Goal: Task Accomplishment & Management: Manage account settings

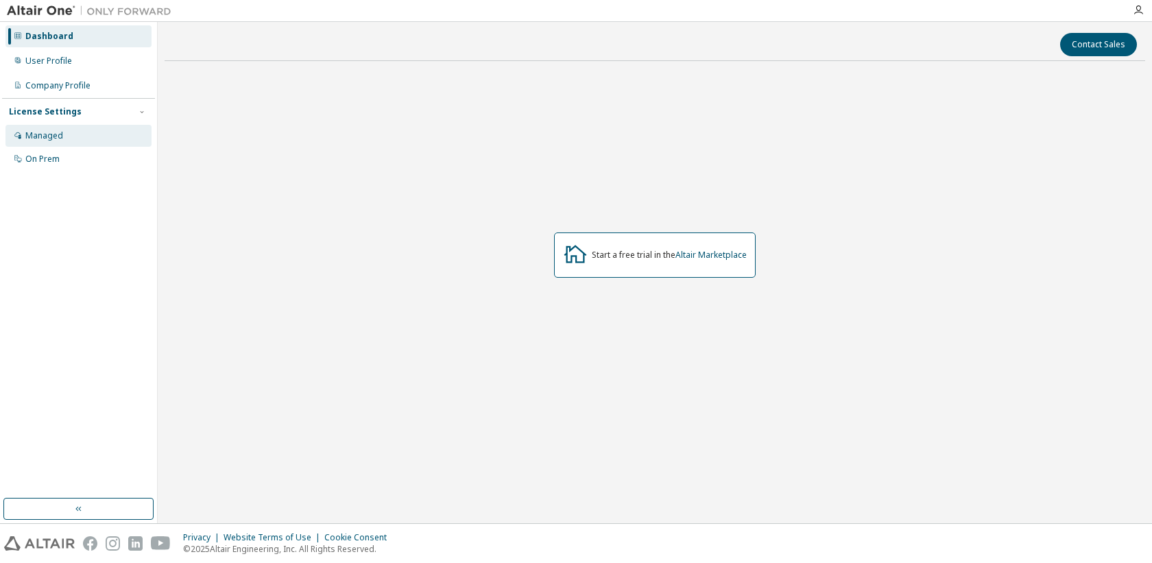
click at [52, 130] on div "Managed" at bounding box center [78, 136] width 146 height 22
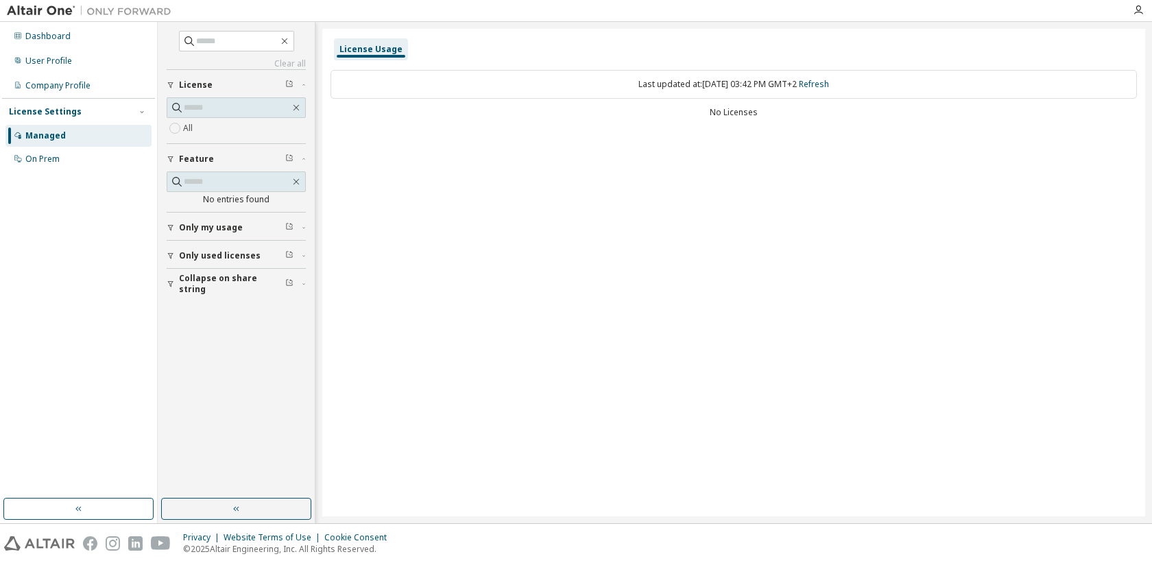
click at [171, 143] on div "All" at bounding box center [236, 120] width 139 height 46
click at [56, 156] on div "On Prem" at bounding box center [42, 159] width 34 height 11
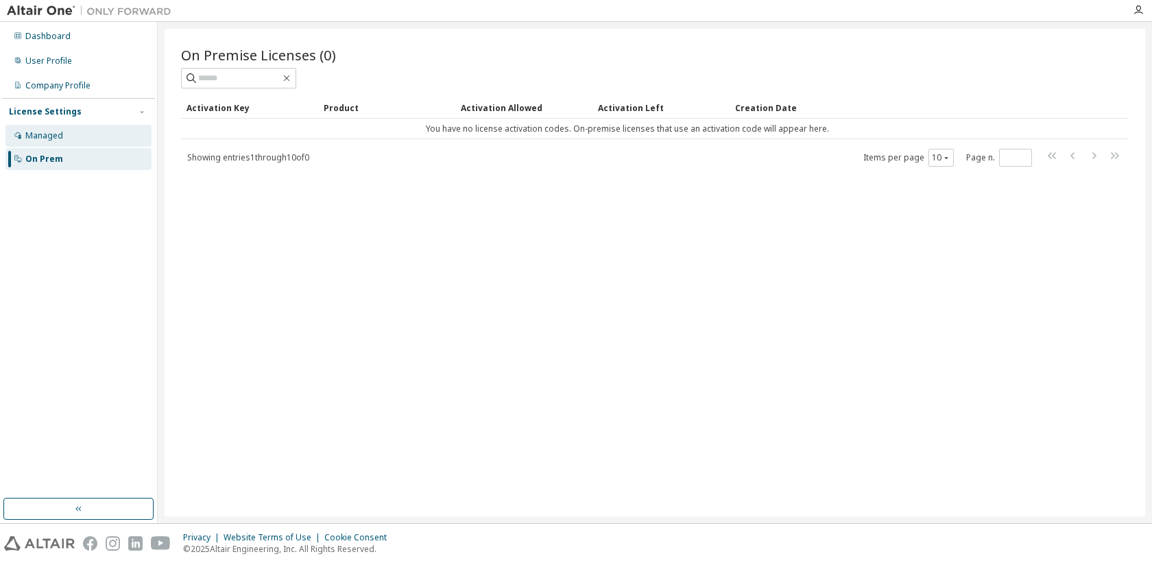
click at [48, 132] on div "Managed" at bounding box center [44, 135] width 38 height 11
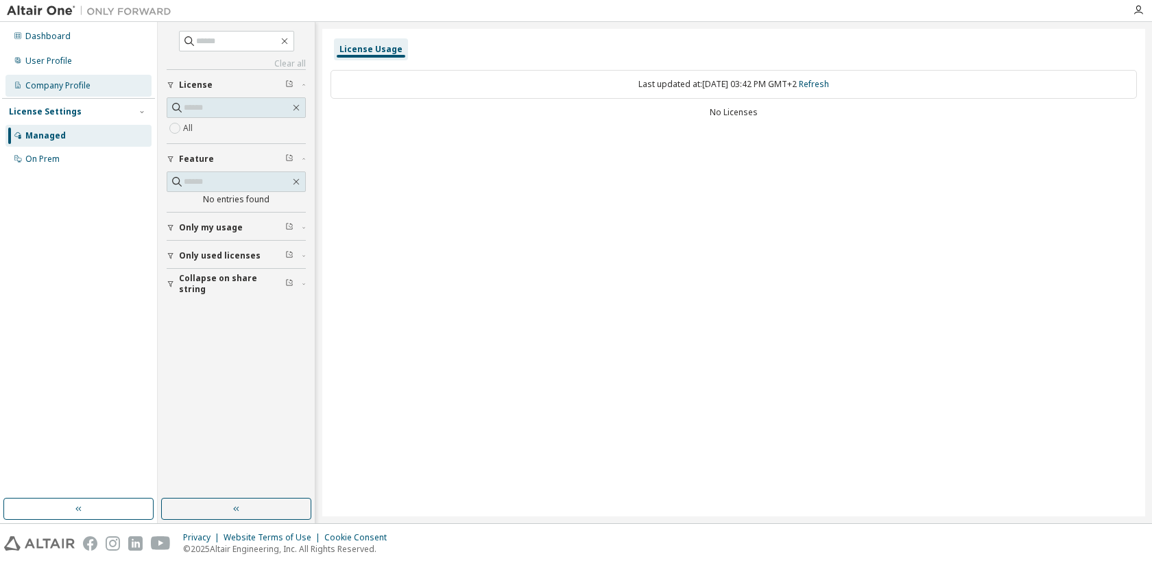
click at [53, 93] on div "Company Profile" at bounding box center [78, 86] width 146 height 22
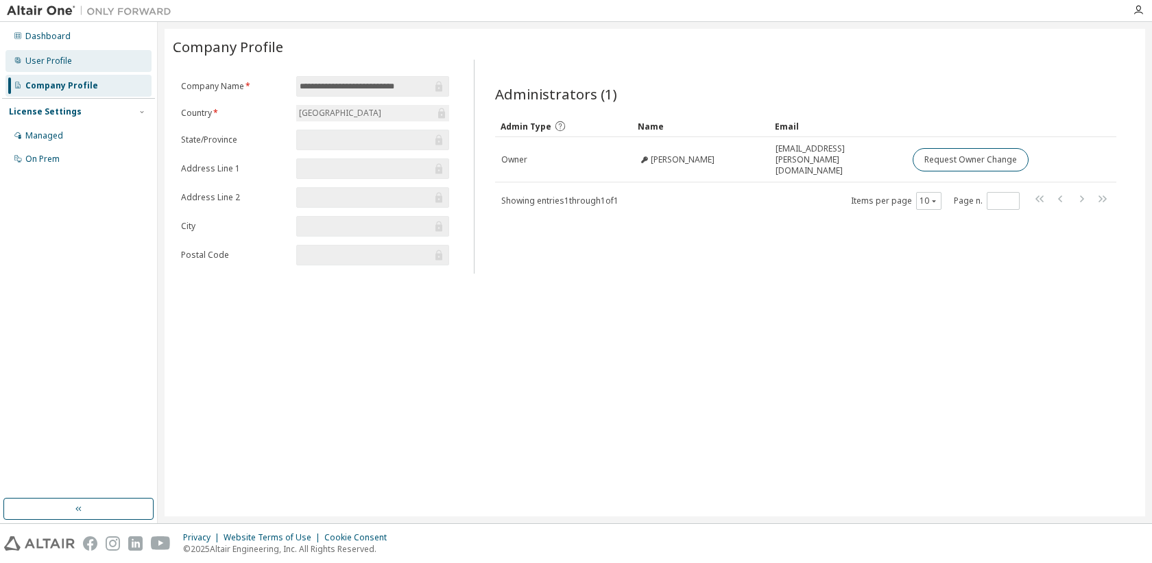
click at [53, 69] on div "User Profile" at bounding box center [78, 61] width 146 height 22
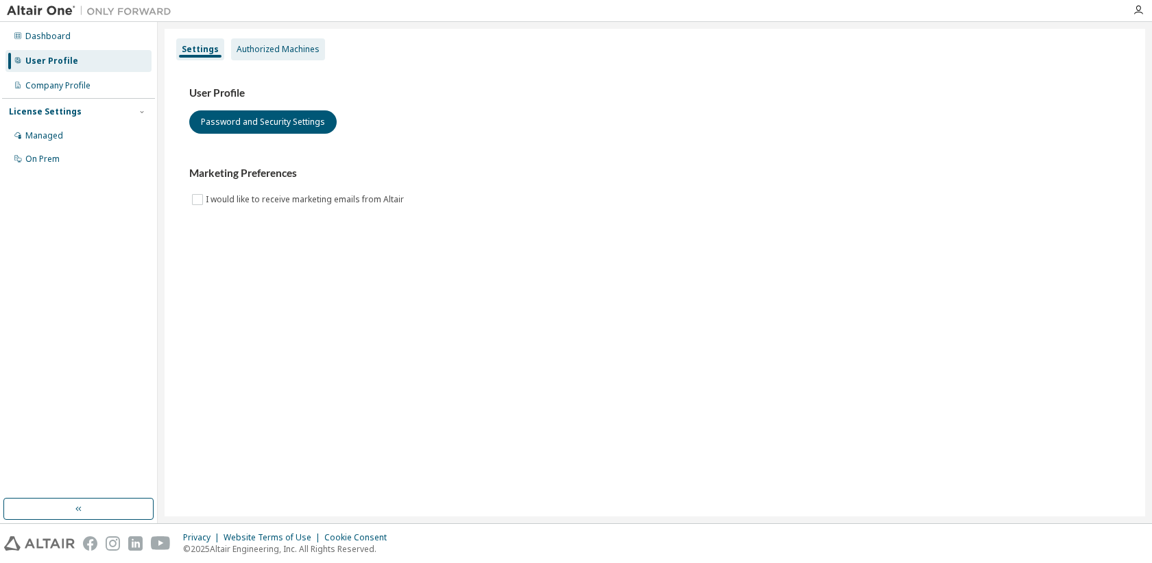
click at [237, 59] on div "Authorized Machines" at bounding box center [278, 49] width 94 height 22
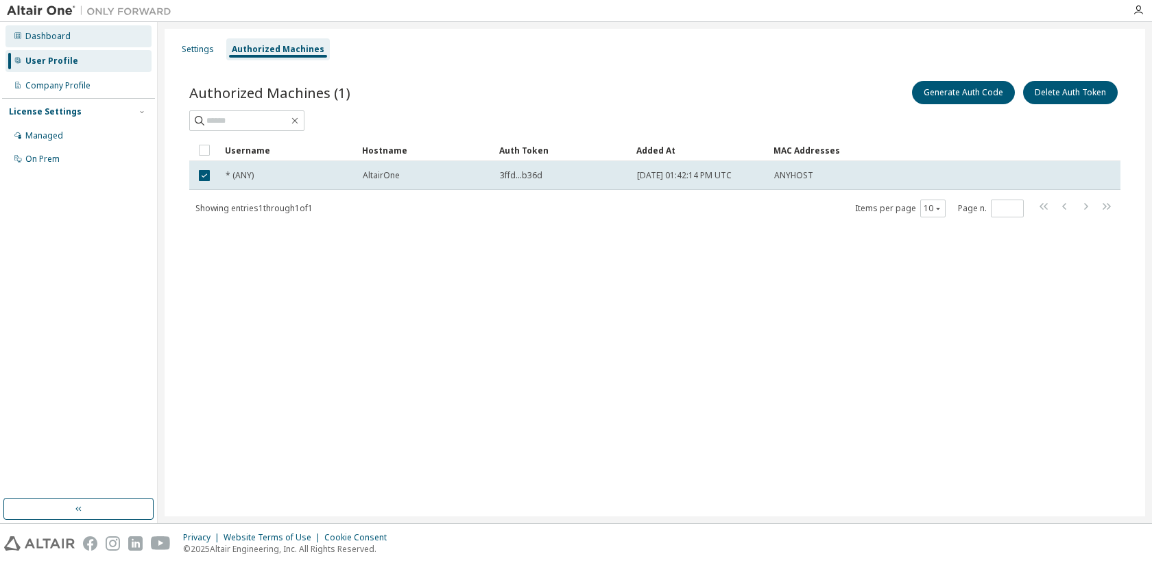
click at [61, 36] on div "Dashboard" at bounding box center [47, 36] width 45 height 11
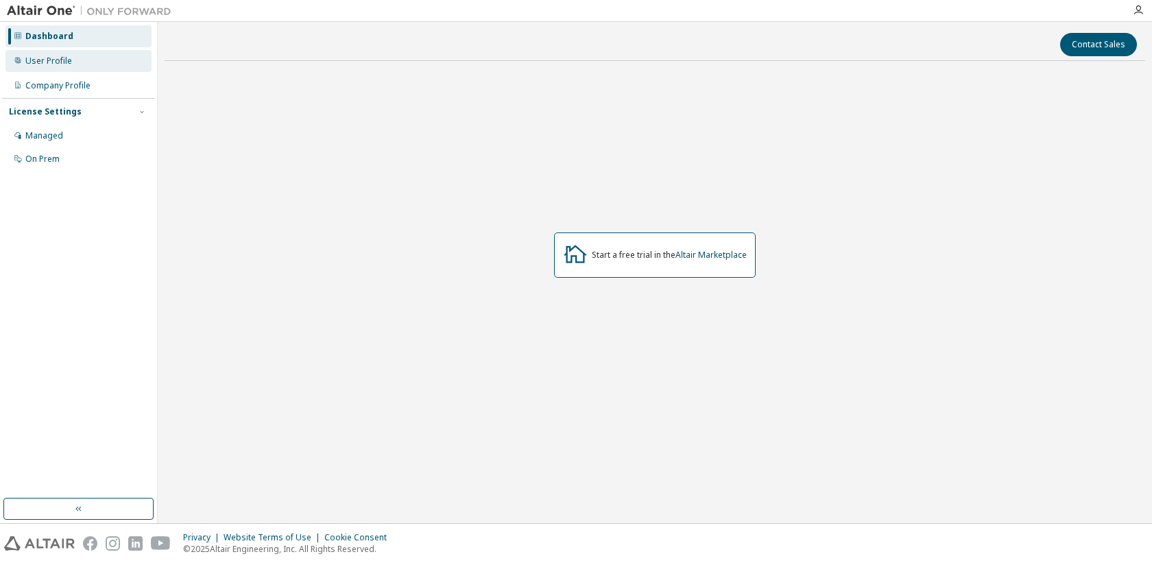
click at [86, 65] on div "User Profile" at bounding box center [78, 61] width 146 height 22
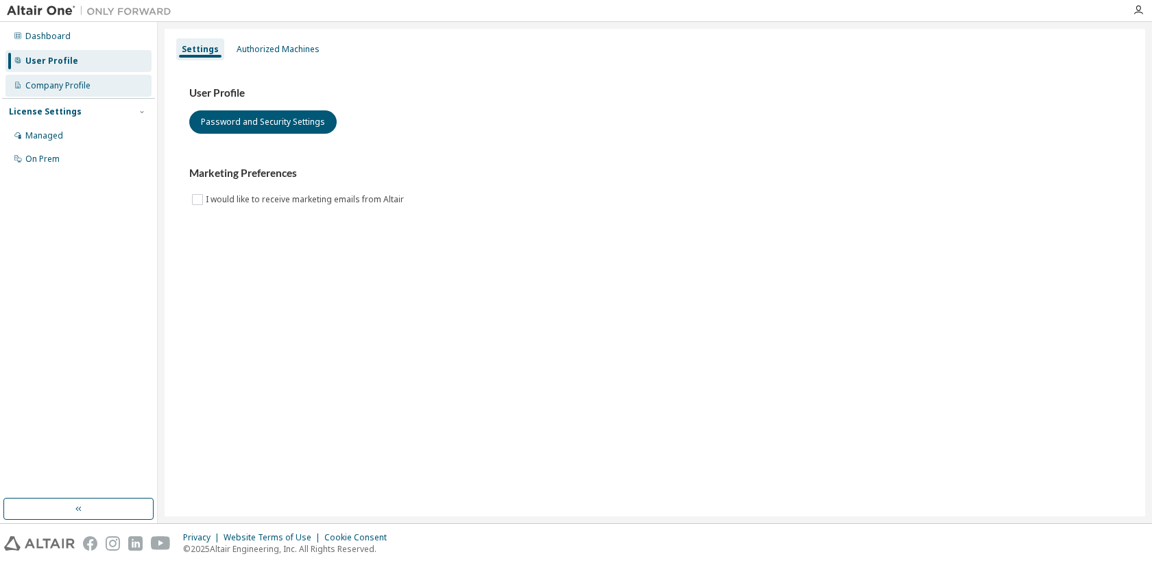
click at [53, 81] on div "Company Profile" at bounding box center [57, 85] width 65 height 11
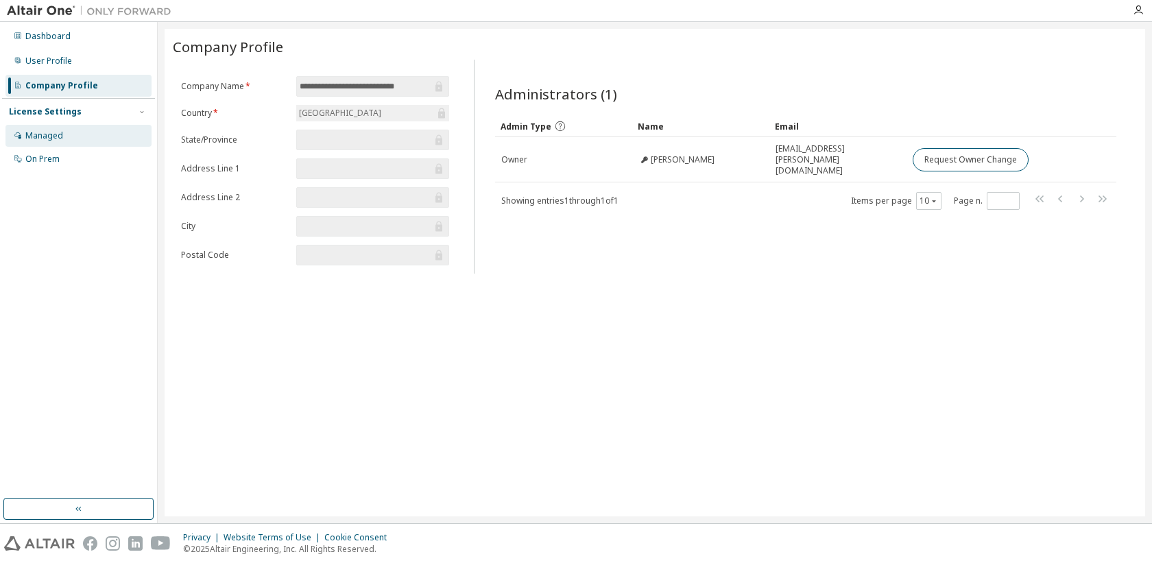
click at [51, 131] on div "Managed" at bounding box center [44, 135] width 38 height 11
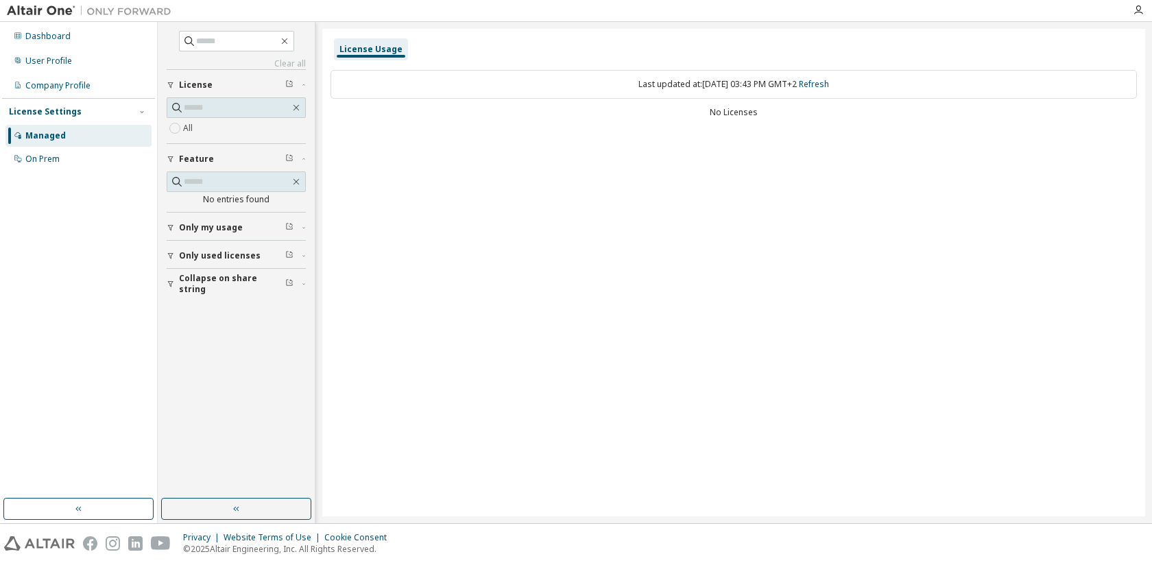
click at [232, 254] on span "Only used licenses" at bounding box center [220, 255] width 82 height 11
click at [194, 273] on button "Collapse on share string" at bounding box center [236, 284] width 139 height 30
click at [211, 226] on span "Only my usage" at bounding box center [211, 227] width 64 height 11
click at [192, 250] on label "Yes" at bounding box center [191, 248] width 16 height 16
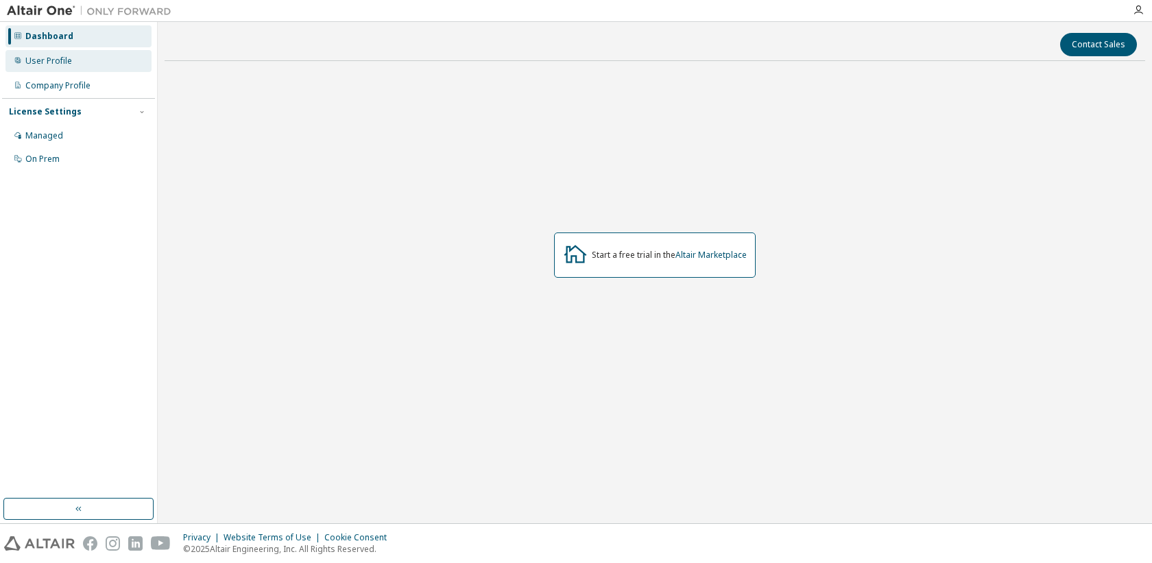
click at [71, 56] on div "User Profile" at bounding box center [78, 61] width 146 height 22
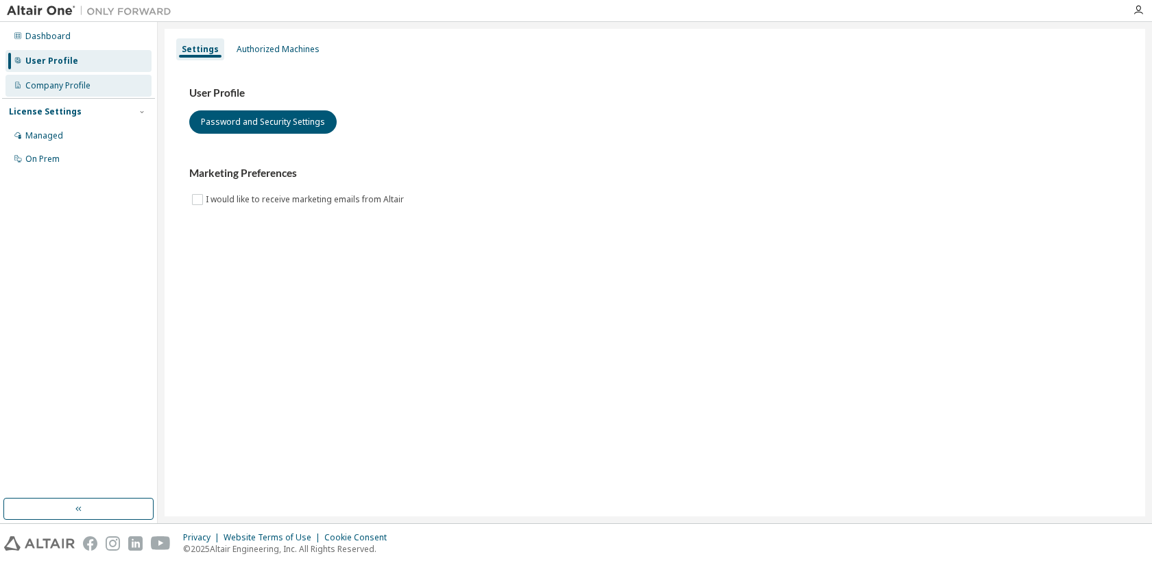
click at [59, 80] on div "Company Profile" at bounding box center [78, 86] width 146 height 22
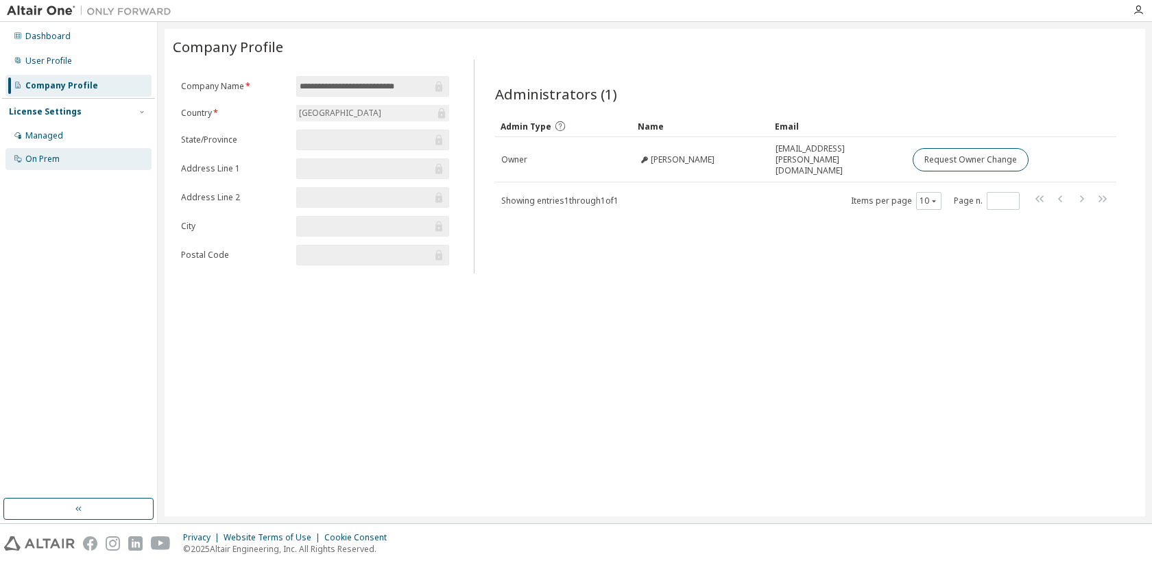
click at [60, 165] on div "On Prem" at bounding box center [78, 159] width 146 height 22
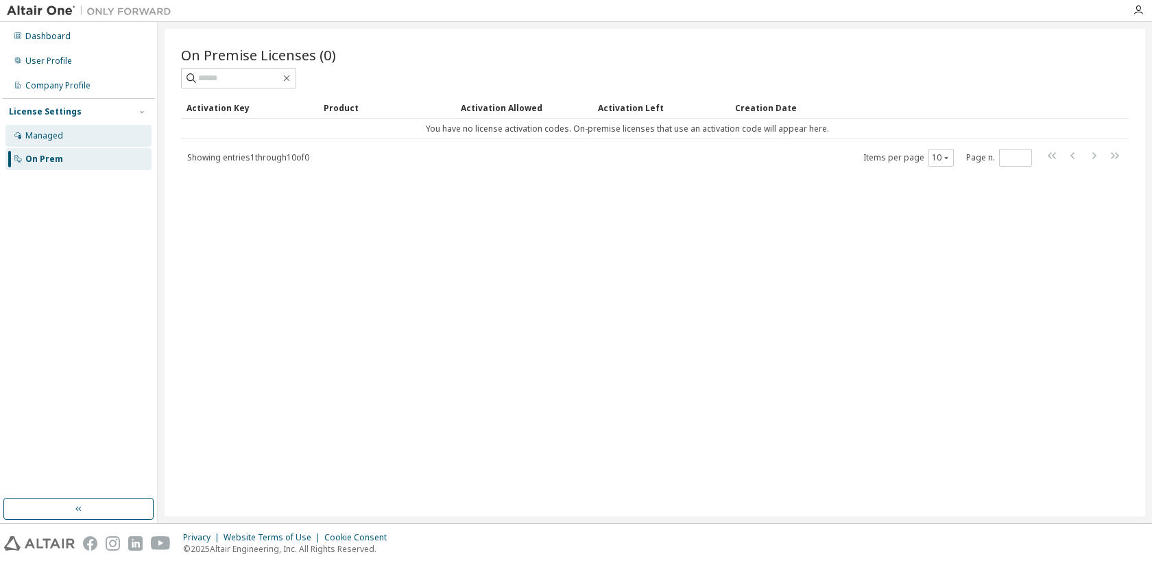
click at [75, 135] on div "Managed" at bounding box center [78, 136] width 146 height 22
